Goal: Task Accomplishment & Management: Complete application form

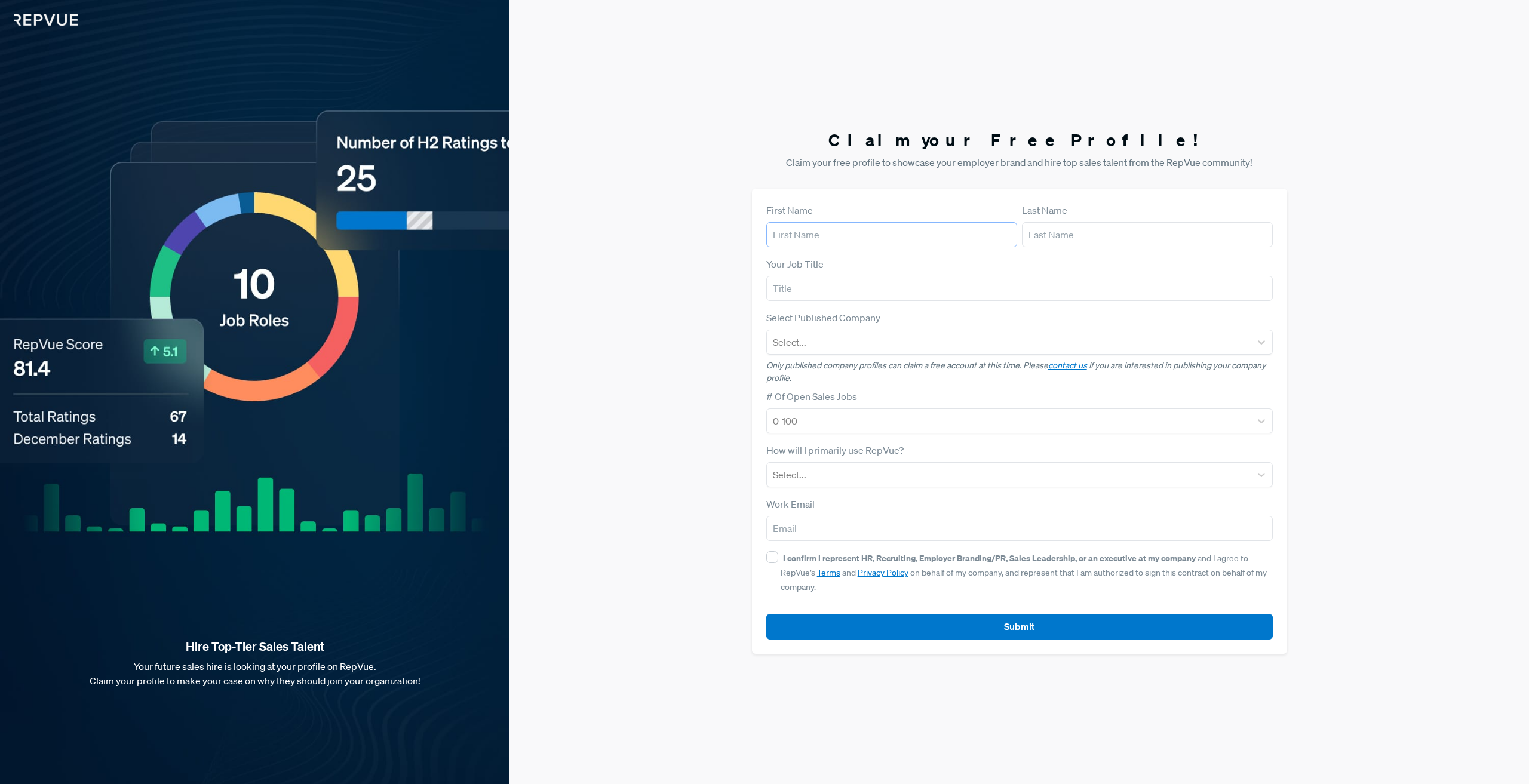
click at [836, 236] on input "text" at bounding box center [892, 235] width 251 height 25
type input "Evhenii"
click at [1110, 234] on input "text" at bounding box center [1148, 235] width 251 height 25
type input "[PERSON_NAME]"
click at [880, 283] on input "text" at bounding box center [1020, 288] width 507 height 25
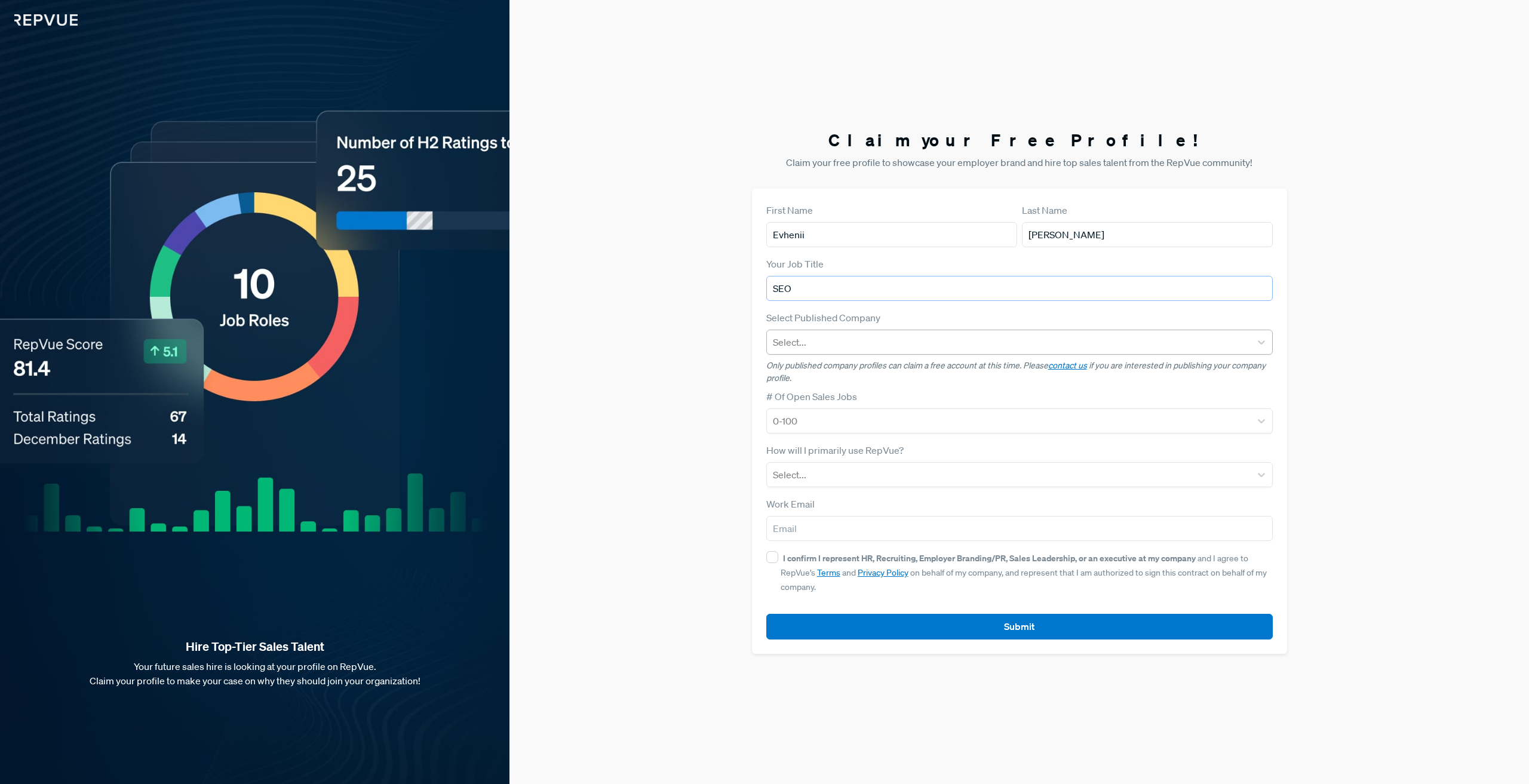
type input "SEO"
click at [850, 342] on div at bounding box center [1009, 342] width 472 height 16
type input "digicode"
click at [736, 345] on div "Claim your Free Profile! Claim your free profile to showcase your employer bran…" at bounding box center [1019, 392] width 1020 height 784
drag, startPoint x: 895, startPoint y: 387, endPoint x: 700, endPoint y: 420, distance: 197.8
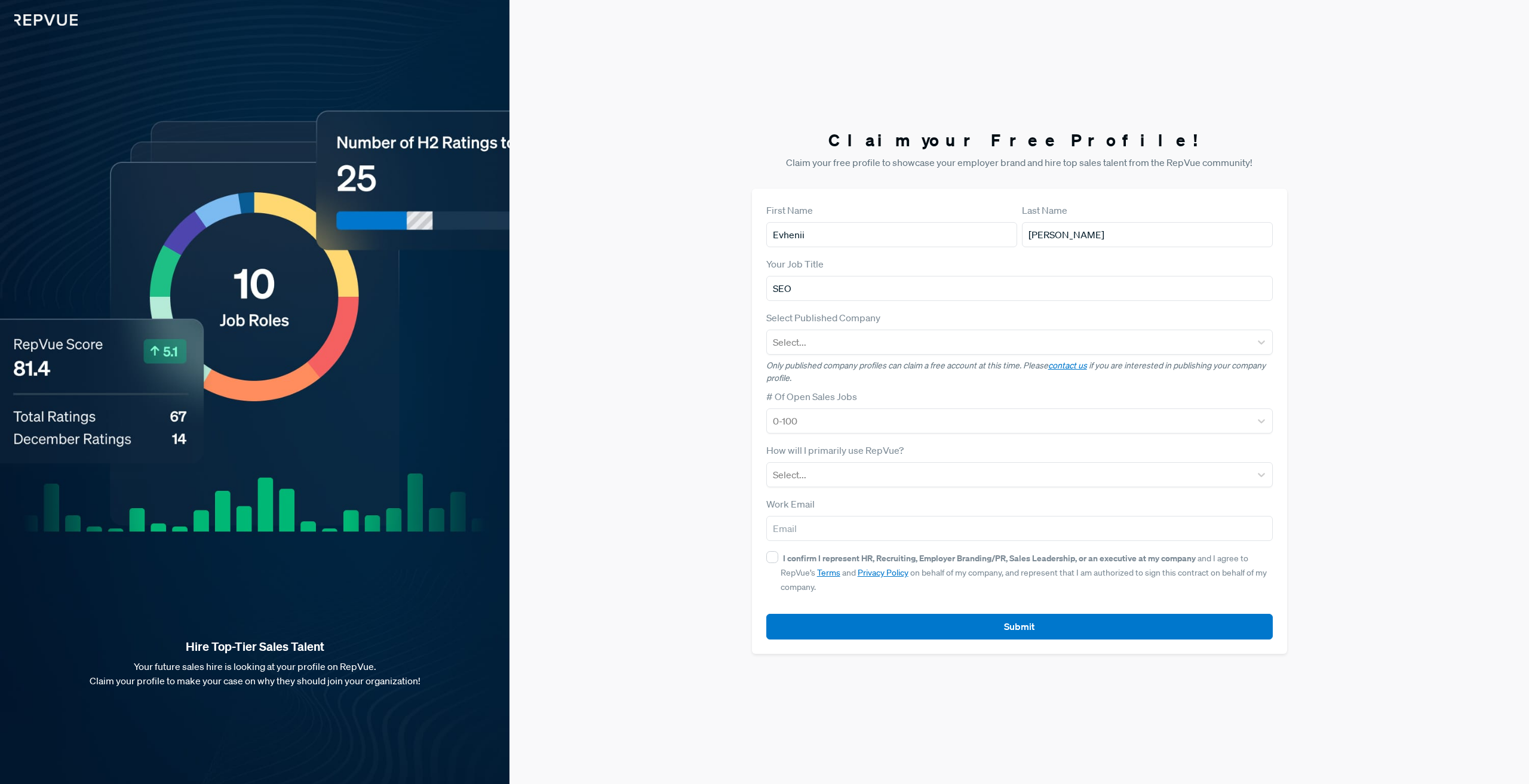
click at [700, 420] on div "Claim your Free Profile! Claim your free profile to showcase your employer bran…" at bounding box center [1019, 392] width 1020 height 784
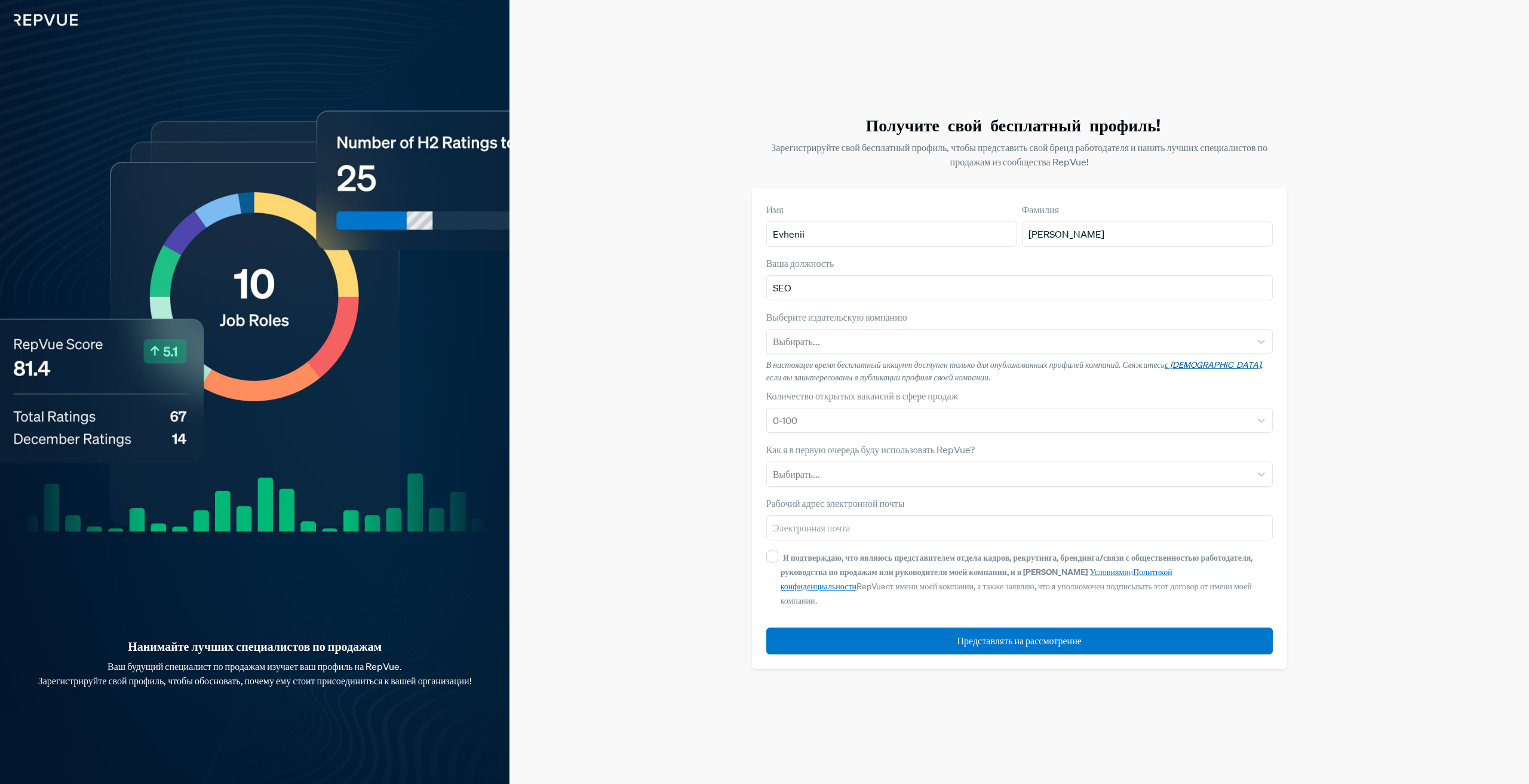
click at [1186, 370] on font "с [DEMOGRAPHIC_DATA]," at bounding box center [1214, 365] width 98 height 11
